Goal: Information Seeking & Learning: Understand process/instructions

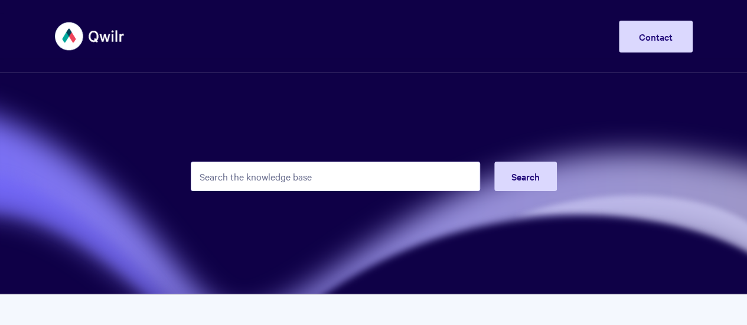
click at [333, 180] on input "Search the knowledge base" at bounding box center [335, 177] width 289 height 30
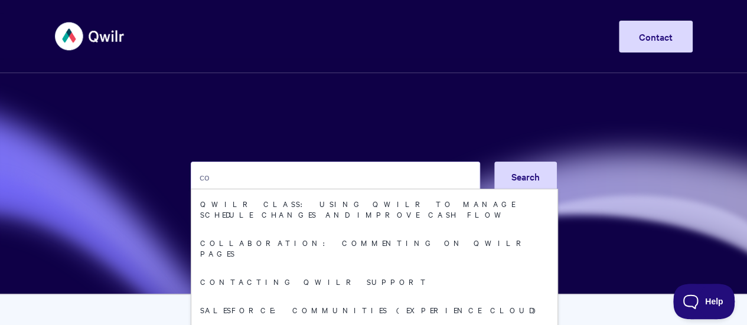
drag, startPoint x: 282, startPoint y: 168, endPoint x: 101, endPoint y: 150, distance: 182.2
click at [102, 153] on section "co Search Qwilr Class: Using Qwilr to manage schedule changes and improve cash …" at bounding box center [373, 147] width 747 height 295
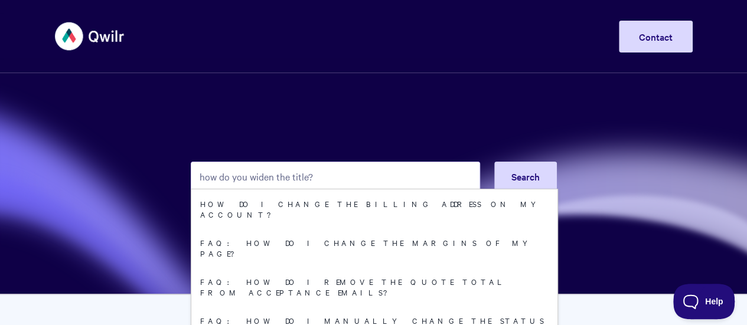
type input "how do you widen the title?"
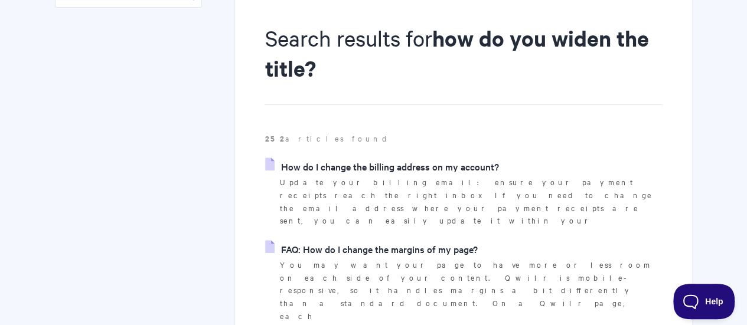
scroll to position [177, 0]
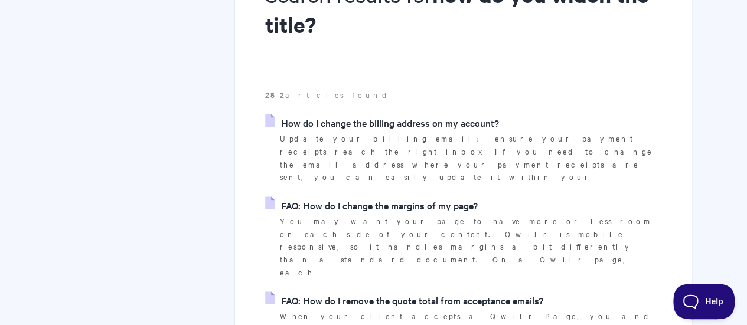
click at [342, 197] on link "FAQ: How do I change the margins of my page?" at bounding box center [371, 206] width 212 height 18
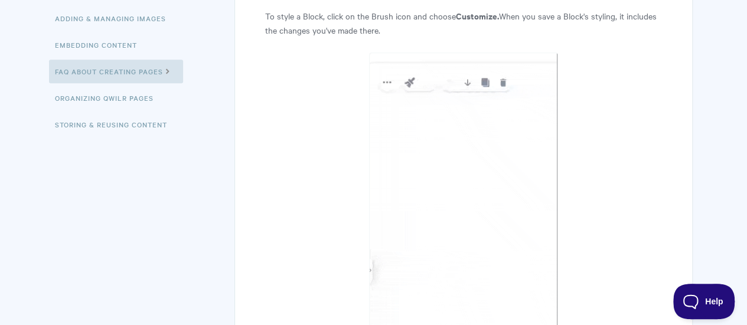
scroll to position [354, 0]
